Goal: Task Accomplishment & Management: Use online tool/utility

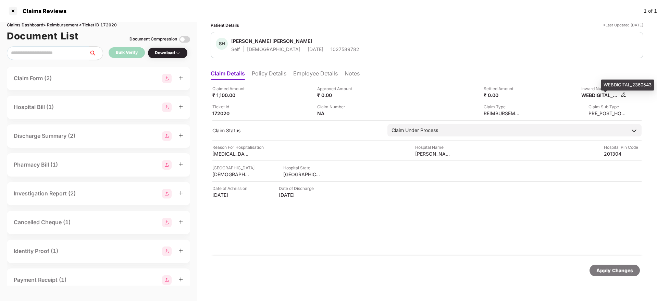
click at [597, 94] on div "WEBDIGITAL_2360543" at bounding box center [601, 95] width 38 height 7
copy div
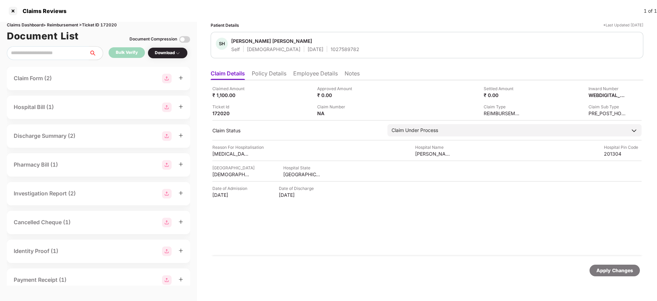
click at [331, 50] on div "1027589782" at bounding box center [345, 49] width 29 height 7
copy div "1027589782"
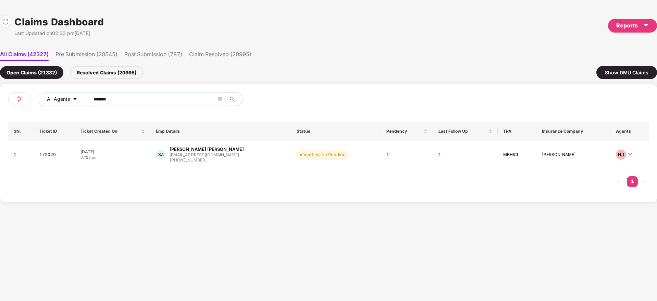
drag, startPoint x: 119, startPoint y: 95, endPoint x: 40, endPoint y: 102, distance: 79.1
click at [0, 104] on div "All Agents ****** SN. Ticket ID Ticket Created On Emp Details Status Pendency L…" at bounding box center [328, 143] width 657 height 118
paste input "text"
type input "******"
click at [244, 161] on div "SB Syed Sameer Basha syed.basha@integracehe... +916304496402" at bounding box center [222, 156] width 131 height 20
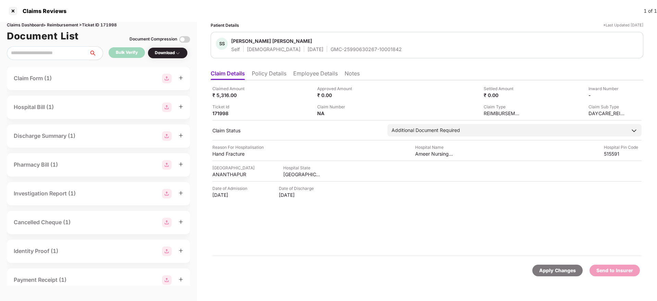
click at [302, 74] on li "Employee Details" at bounding box center [315, 75] width 45 height 10
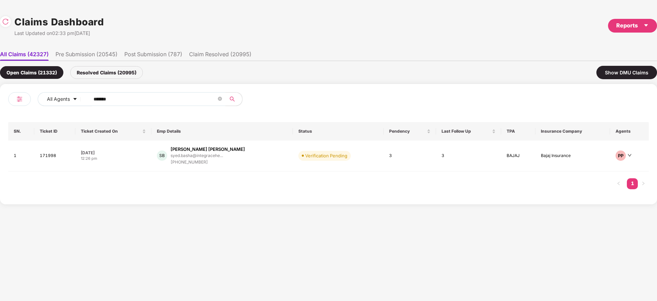
drag, startPoint x: 130, startPoint y: 96, endPoint x: 0, endPoint y: 108, distance: 130.1
click at [0, 108] on div "All Agents ****** SN. Ticket ID Ticket Created On Emp Details Status Pendency L…" at bounding box center [328, 144] width 657 height 120
paste input "text"
type input "******"
click at [275, 160] on div "GR Gunnamareddy Seshadri ... seshadri.reddy@intwo.c... +919739693052" at bounding box center [223, 156] width 124 height 20
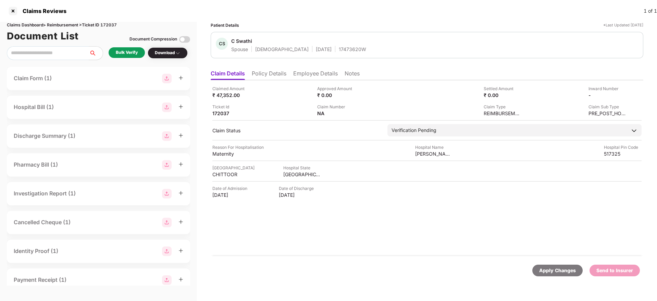
click at [133, 54] on div "Bulk Verify" at bounding box center [127, 52] width 22 height 7
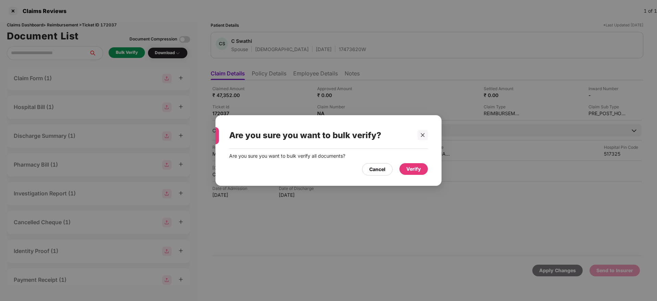
click at [414, 173] on div "Verify" at bounding box center [414, 169] width 28 height 12
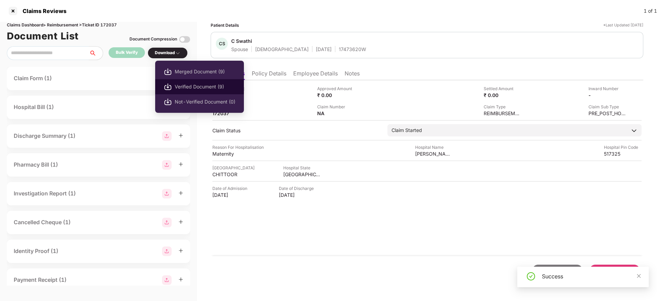
click at [196, 89] on span "Verified Document (9)" at bounding box center [205, 87] width 61 height 8
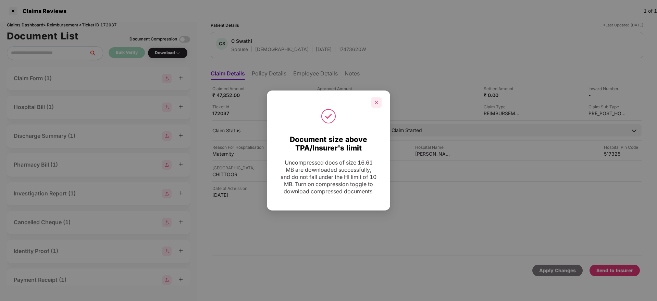
click at [375, 100] on icon "close" at bounding box center [376, 102] width 5 height 5
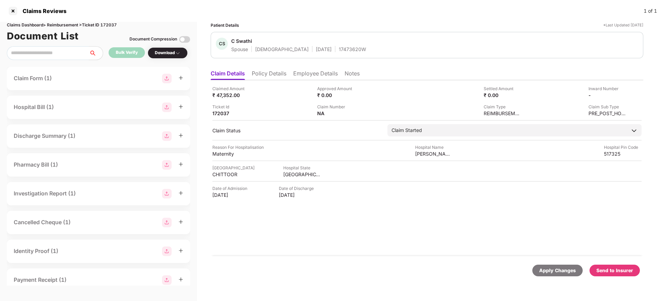
click at [629, 273] on div "Send to Insurer" at bounding box center [615, 271] width 37 height 8
click at [262, 73] on li "Policy Details" at bounding box center [269, 75] width 35 height 10
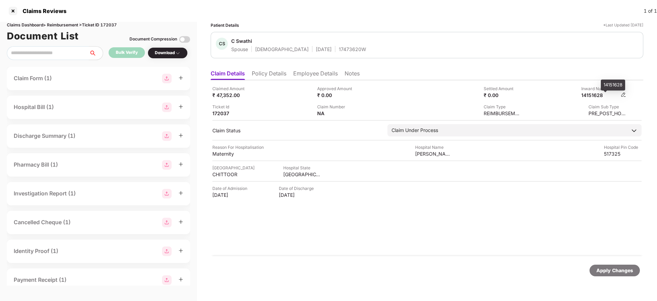
click at [589, 96] on div "14151628" at bounding box center [601, 95] width 38 height 7
copy div "14151628"
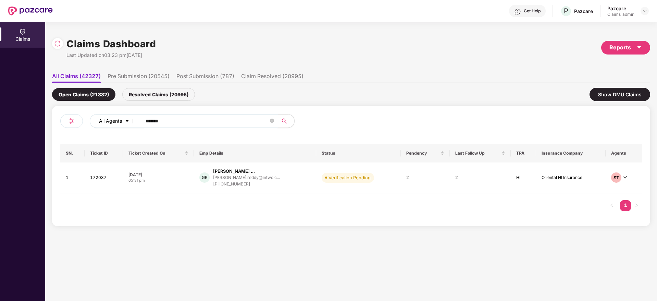
drag, startPoint x: 174, startPoint y: 122, endPoint x: 115, endPoint y: 118, distance: 58.7
click at [102, 119] on div "All Agents ******" at bounding box center [264, 121] width 349 height 14
paste input "text"
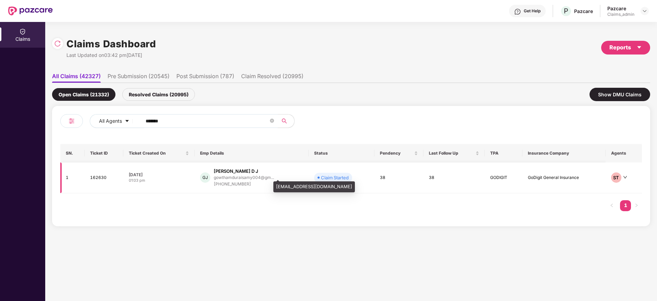
type input "******"
click at [277, 176] on div "[PERSON_NAME] D J gowthamduraisamy004@gm... [PHONE_NUMBER]" at bounding box center [251, 178] width 103 height 20
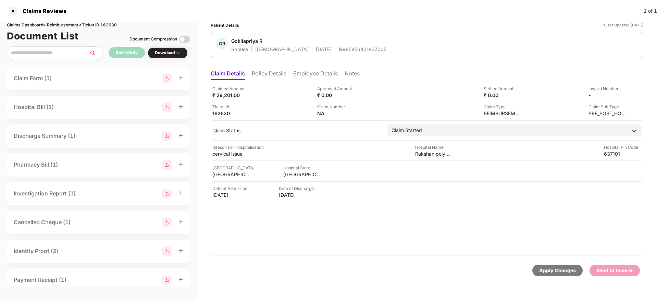
click at [273, 73] on li "Policy Details" at bounding box center [269, 75] width 35 height 10
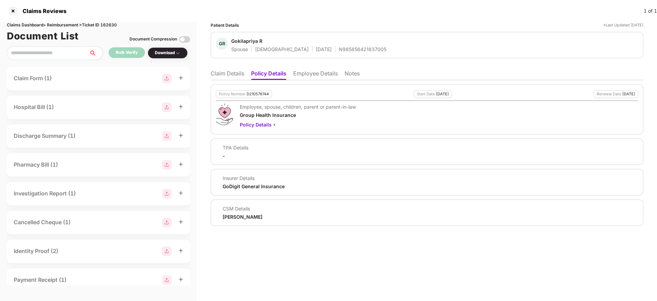
click at [220, 69] on ul "Claim Details Policy Details Employee Details Notes" at bounding box center [427, 74] width 433 height 14
click at [224, 71] on li "Claim Details" at bounding box center [228, 75] width 34 height 10
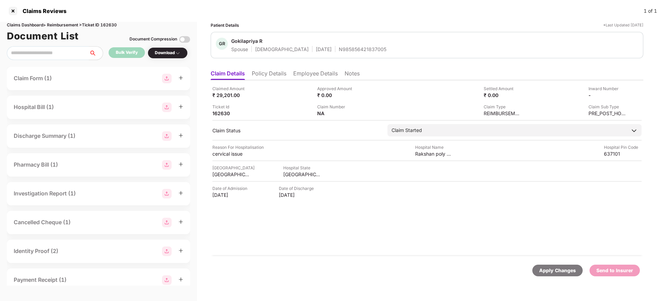
click at [303, 78] on li "Employee Details" at bounding box center [315, 75] width 45 height 10
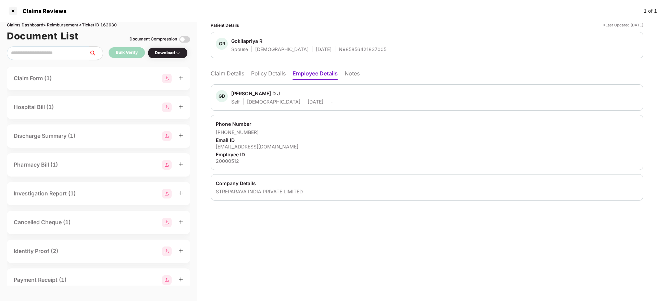
click at [235, 133] on div "+919715237570" at bounding box center [427, 132] width 423 height 7
click at [339, 51] on div "N985856421837005" at bounding box center [363, 49] width 48 height 7
click at [396, 239] on div "Patient Details *Last Updated 02 Aug 2025 GR Gokilapriya R Spouse Female 31 Dec…" at bounding box center [427, 161] width 460 height 279
click at [367, 200] on div "Company Details STREPARAVA INDIA PRIVATE LIMITED" at bounding box center [427, 187] width 433 height 26
click at [239, 76] on li "Claim Details" at bounding box center [228, 75] width 34 height 10
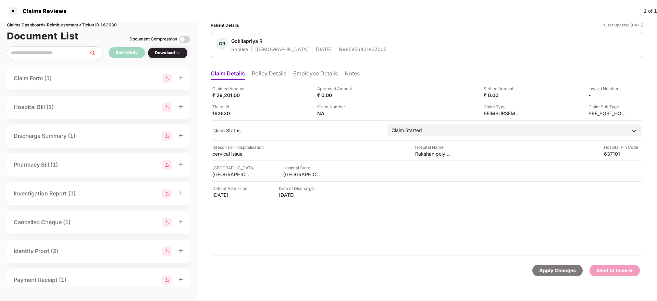
click at [318, 77] on li "Employee Details" at bounding box center [315, 75] width 45 height 10
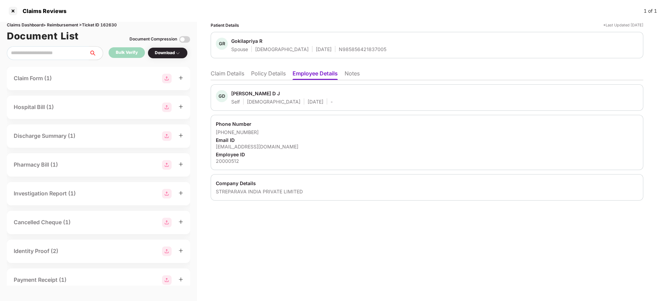
click at [242, 76] on li "Claim Details" at bounding box center [228, 75] width 34 height 10
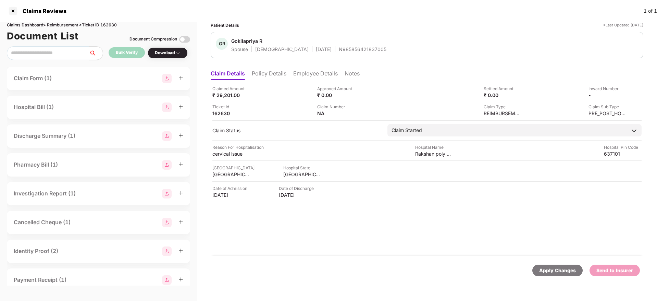
click at [304, 71] on li "Employee Details" at bounding box center [315, 75] width 45 height 10
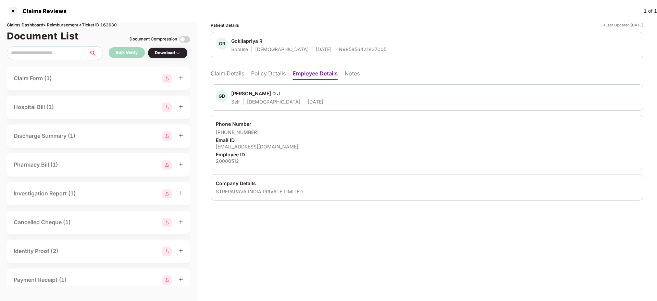
click at [300, 241] on div "Patient Details *Last Updated 02 Aug 2025 GR Gokilapriya R Spouse Female 31 Dec…" at bounding box center [427, 161] width 460 height 279
click at [423, 257] on div "Patient Details *Last Updated 02 Aug 2025 GR Gokilapriya R Spouse Female 31 Dec…" at bounding box center [427, 161] width 460 height 279
click at [235, 73] on li "Claim Details" at bounding box center [228, 75] width 34 height 10
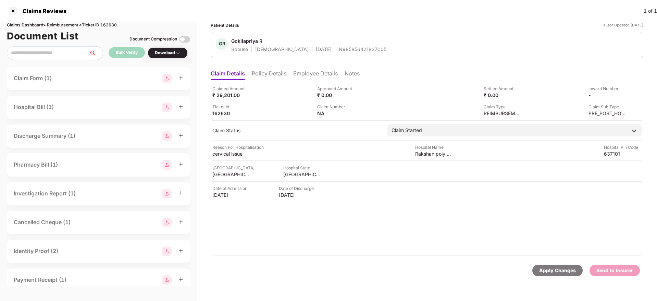
click at [400, 255] on div "Claimed Amount ₹ 29,201.00 Approved Amount ₹ 0.00 Settled Amount ₹ 0.00 Inward …" at bounding box center [427, 168] width 433 height 176
click at [319, 72] on li "Employee Details" at bounding box center [315, 75] width 45 height 10
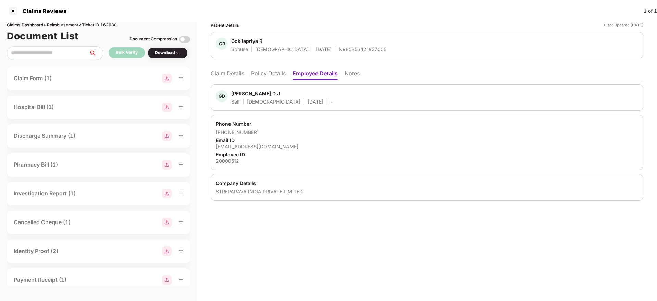
click at [357, 245] on div "Patient Details *Last Updated 02 Aug 2025 GR Gokilapriya R Spouse Female 31 Dec…" at bounding box center [427, 161] width 460 height 279
click at [262, 156] on div "Employee ID" at bounding box center [427, 154] width 423 height 7
click at [228, 72] on li "Claim Details" at bounding box center [228, 75] width 34 height 10
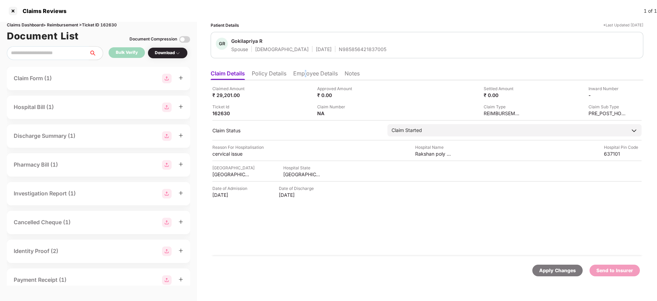
click at [306, 72] on li "Employee Details" at bounding box center [315, 75] width 45 height 10
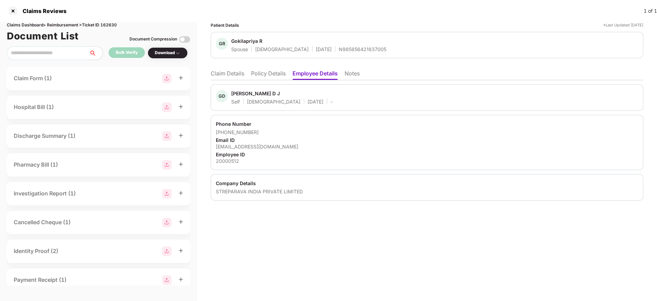
click at [243, 77] on li "Claim Details" at bounding box center [228, 75] width 34 height 10
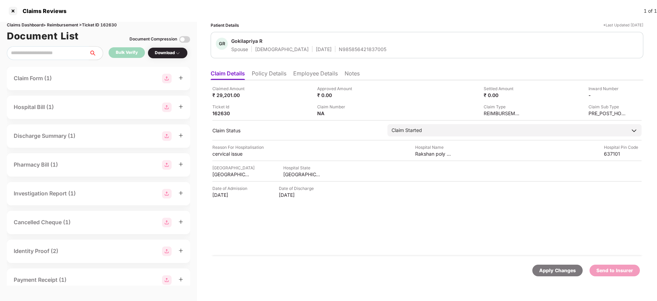
click at [367, 243] on div "Claimed Amount ₹ 29,201.00 Approved Amount ₹ 0.00 Settled Amount ₹ 0.00 Inward …" at bounding box center [427, 168] width 433 height 176
click at [326, 249] on div "Claimed Amount ₹ 29,201.00 Approved Amount ₹ 0.00 Settled Amount ₹ 0.00 Inward …" at bounding box center [427, 168] width 433 height 176
click at [389, 215] on div "Claimed Amount ₹ 29,201.00 Approved Amount ₹ 0.00 Settled Amount ₹ 0.00 Inward …" at bounding box center [427, 168] width 433 height 176
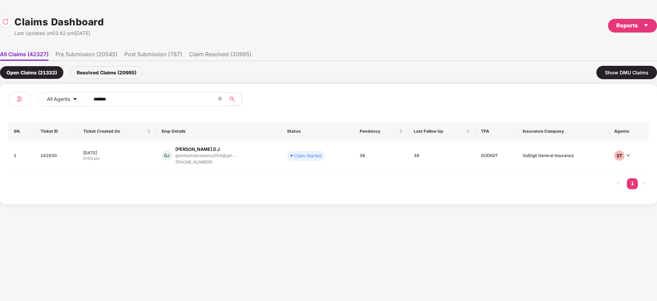
drag, startPoint x: 116, startPoint y: 99, endPoint x: 94, endPoint y: 115, distance: 27.0
click at [30, 103] on div "All Agents ******" at bounding box center [168, 101] width 321 height 19
paste input "text"
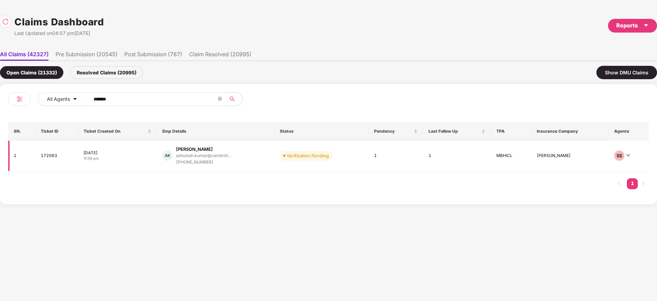
type input "******"
click at [255, 164] on div "AK Ashutosh Kumar ashutosh.kumar@cambrid... +916202215200" at bounding box center [215, 156] width 107 height 20
drag, startPoint x: 129, startPoint y: 98, endPoint x: 24, endPoint y: 97, distance: 104.6
click at [0, 98] on div "All Agents ****** SN. Ticket ID Ticket Created On Emp Details Status Pendency L…" at bounding box center [328, 144] width 657 height 120
paste input "text"
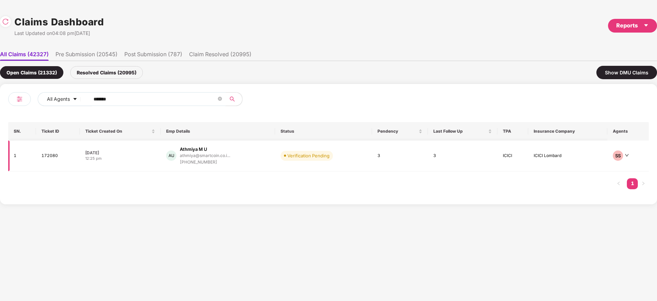
type input "******"
click at [261, 161] on div "AU Athmiya M U athmiya@smartcoin.co.i... +919482254586" at bounding box center [218, 156] width 104 height 20
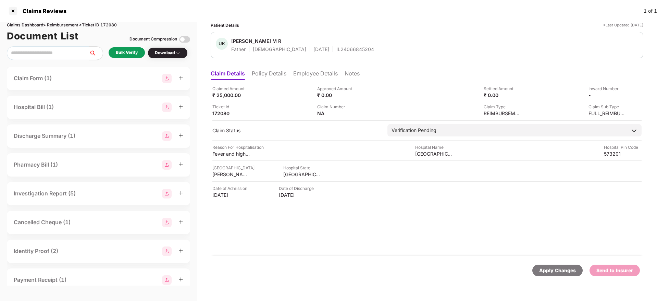
click at [270, 77] on li "Policy Details" at bounding box center [269, 75] width 35 height 10
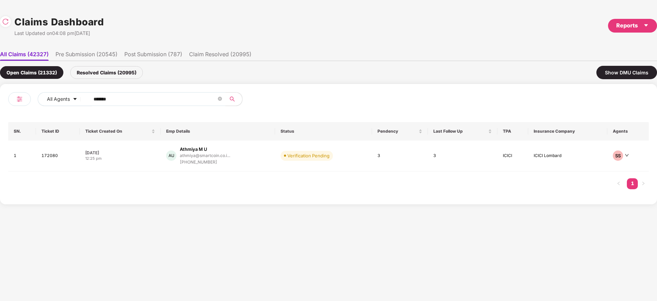
drag, startPoint x: 168, startPoint y: 95, endPoint x: 0, endPoint y: 134, distance: 172.4
click at [0, 127] on div "All Agents ****** SN. Ticket ID Ticket Created On Emp Details Status Pendency L…" at bounding box center [328, 144] width 657 height 120
click at [255, 161] on div "AU Athmiya M U athmiya@smartcoin.co.i... +919482254586" at bounding box center [218, 156] width 104 height 20
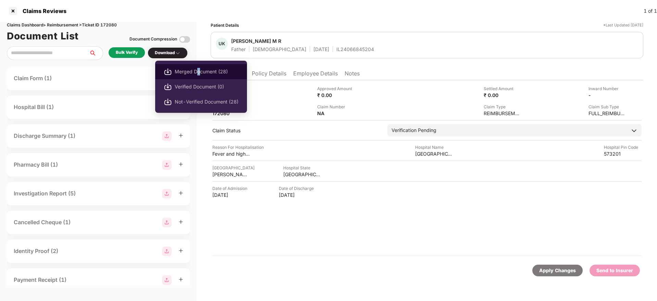
click at [199, 72] on span "Merged Document (28)" at bounding box center [207, 72] width 64 height 8
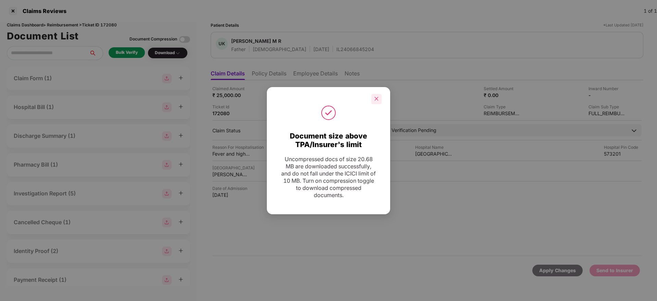
click at [379, 102] on div at bounding box center [377, 99] width 10 height 10
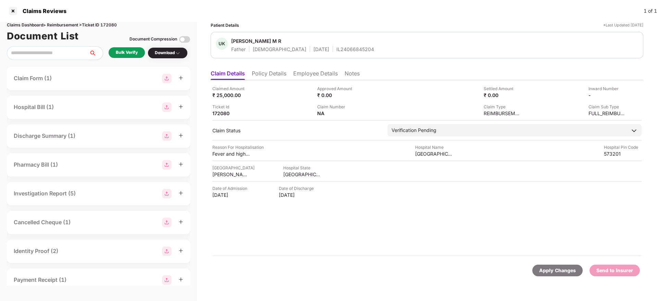
click at [270, 75] on li "Policy Details" at bounding box center [269, 75] width 35 height 10
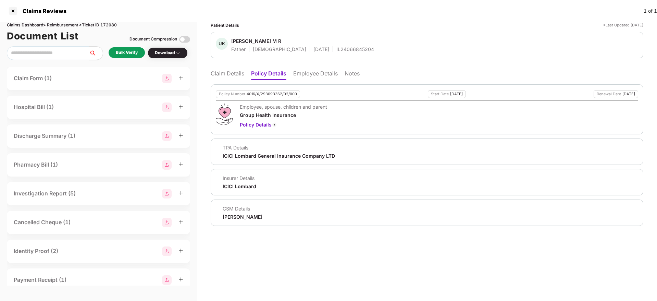
click at [337, 50] on div "IL24066845204" at bounding box center [356, 49] width 38 height 7
copy div "IL24066845204"
click at [271, 92] on div "4016/X/293093362/02/000" at bounding box center [272, 94] width 50 height 4
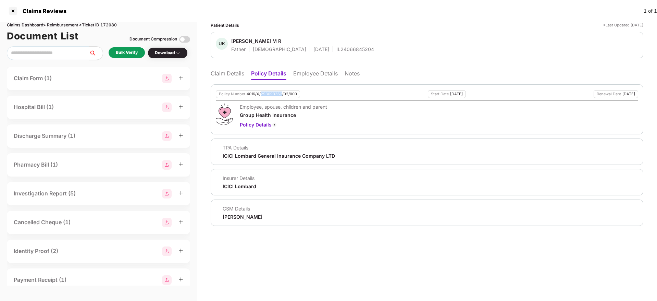
click at [271, 92] on div "4016/X/293093362/02/000" at bounding box center [272, 94] width 50 height 4
copy div "4016/X/293093362/02/000"
click at [337, 50] on div "IL24066845204" at bounding box center [356, 49] width 38 height 7
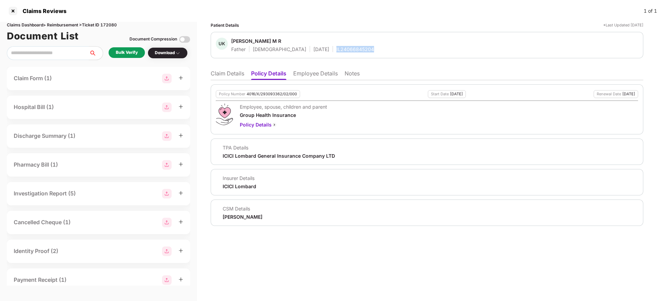
click at [337, 50] on div "IL24066845204" at bounding box center [356, 49] width 38 height 7
copy div "IL24066845204"
click at [224, 79] on li "Claim Details" at bounding box center [228, 75] width 34 height 10
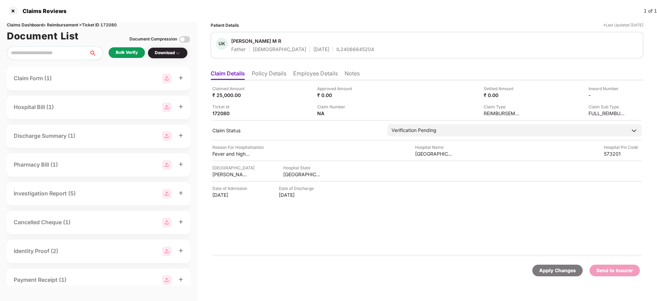
click at [226, 73] on li "Claim Details" at bounding box center [228, 75] width 34 height 10
click at [225, 97] on div "₹ 25,000.00" at bounding box center [232, 95] width 38 height 7
copy div "25,000.00"
click at [422, 157] on div "Claimed Amount ₹ 25,000.00 Approved Amount ₹ 0.00 Settled Amount ₹ 0.00 Inward …" at bounding box center [427, 168] width 433 height 176
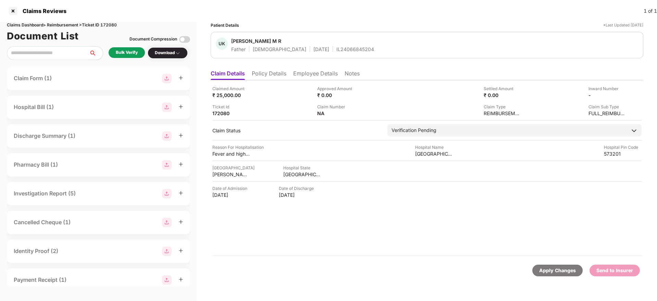
click at [422, 157] on div "Claimed Amount ₹ 25,000.00 Approved Amount ₹ 0.00 Settled Amount ₹ 0.00 Inward …" at bounding box center [427, 168] width 433 height 176
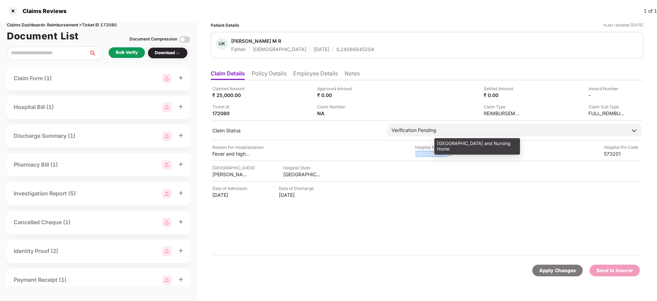
click at [422, 157] on div "Rajeev Hospital and Nursing Home" at bounding box center [434, 153] width 38 height 7
copy div "Rajeev Hospital and Nursing Home"
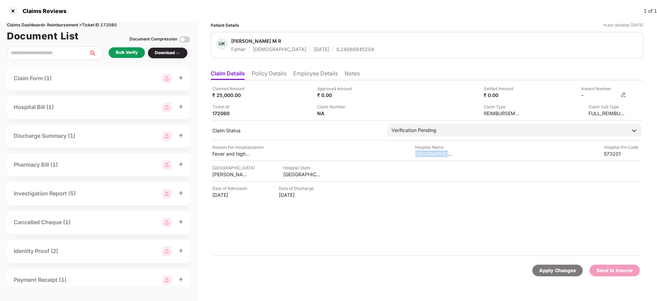
click at [623, 94] on img at bounding box center [623, 94] width 5 height 5
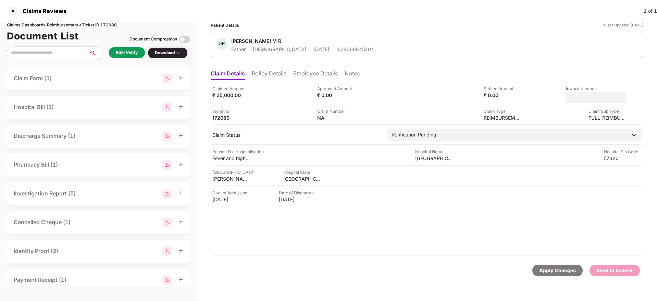
type input "**********"
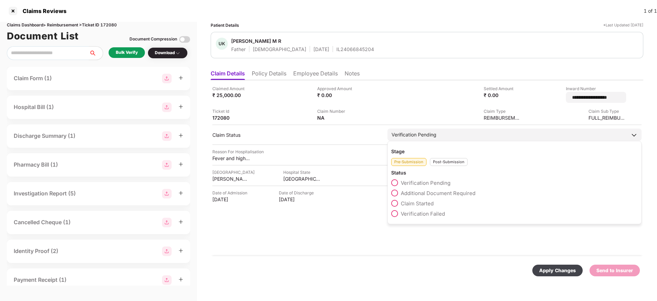
click at [451, 160] on div "Post-Submission" at bounding box center [449, 162] width 38 height 8
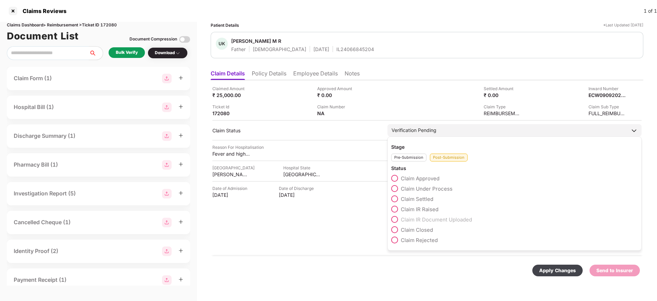
click at [424, 189] on span "Claim Under Process" at bounding box center [427, 188] width 52 height 7
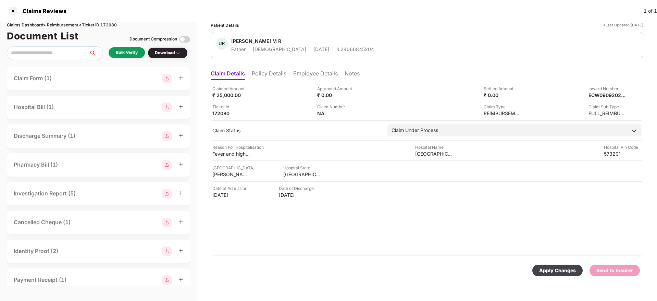
click at [548, 273] on div "Apply Changes" at bounding box center [558, 271] width 37 height 8
click at [386, 198] on div "Claimed Amount ₹ 25,000.00 Approved Amount ₹ 0.00 Settled Amount ₹ 0.00 Inward …" at bounding box center [427, 168] width 433 height 176
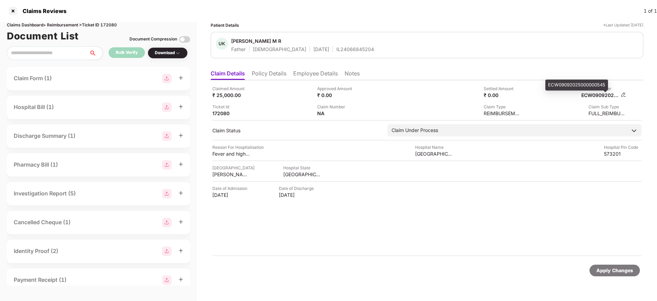
click at [595, 96] on div "ECW09092025000000545" at bounding box center [601, 95] width 38 height 7
copy div "ECW09092025000000545"
